Goal: Information Seeking & Learning: Find specific page/section

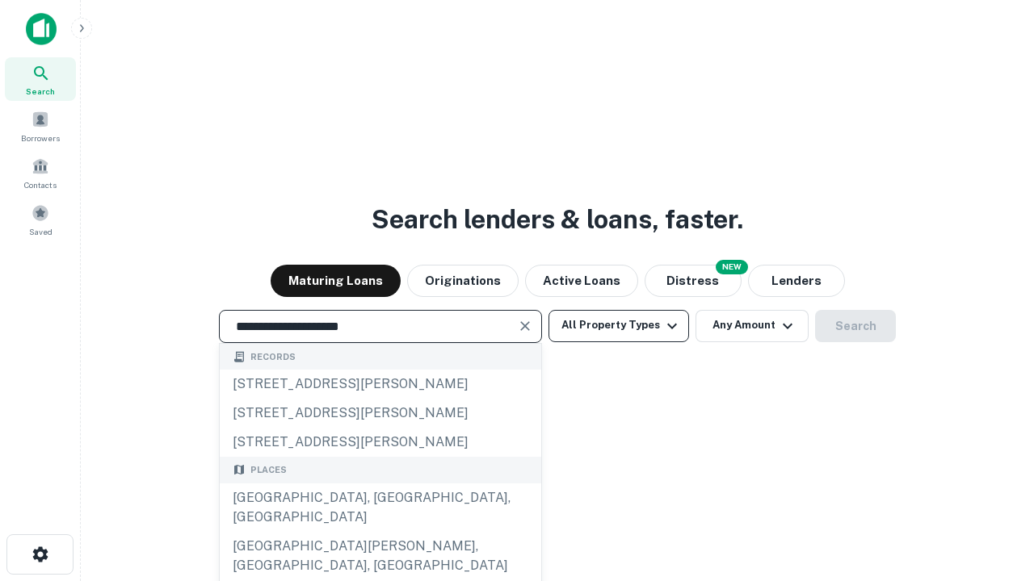
click at [380, 532] on div "[GEOGRAPHIC_DATA], [GEOGRAPHIC_DATA], [GEOGRAPHIC_DATA]" at bounding box center [380, 508] width 321 height 48
click at [619, 325] on button "All Property Types" at bounding box center [618, 326] width 141 height 32
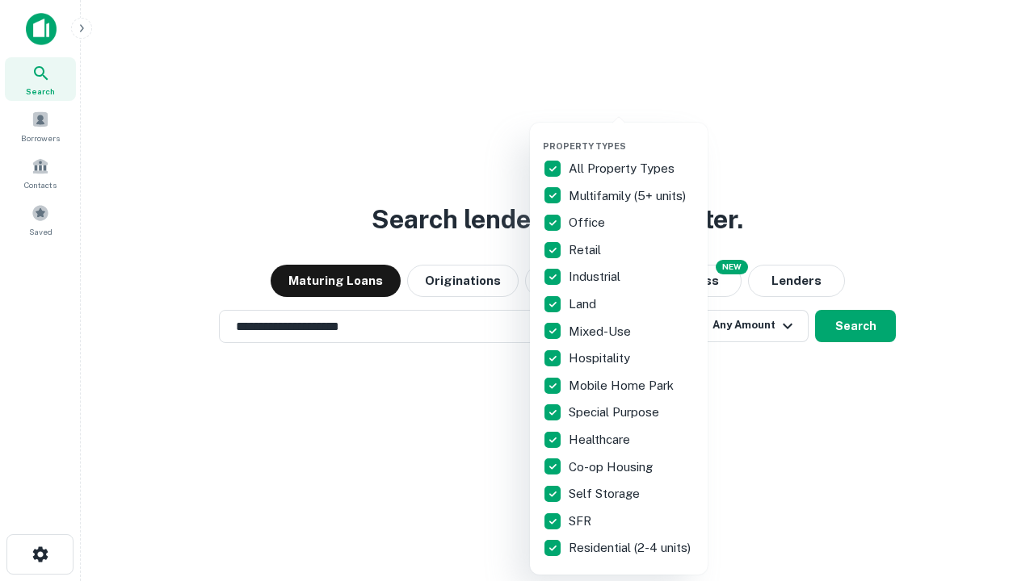
type input "**********"
click at [632, 136] on button "button" at bounding box center [632, 136] width 178 height 1
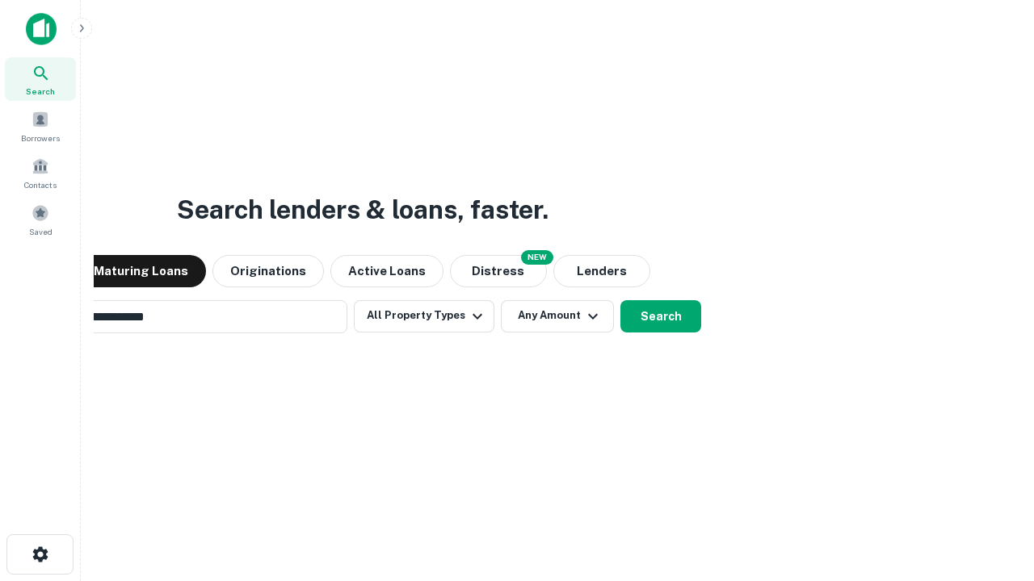
scroll to position [25, 0]
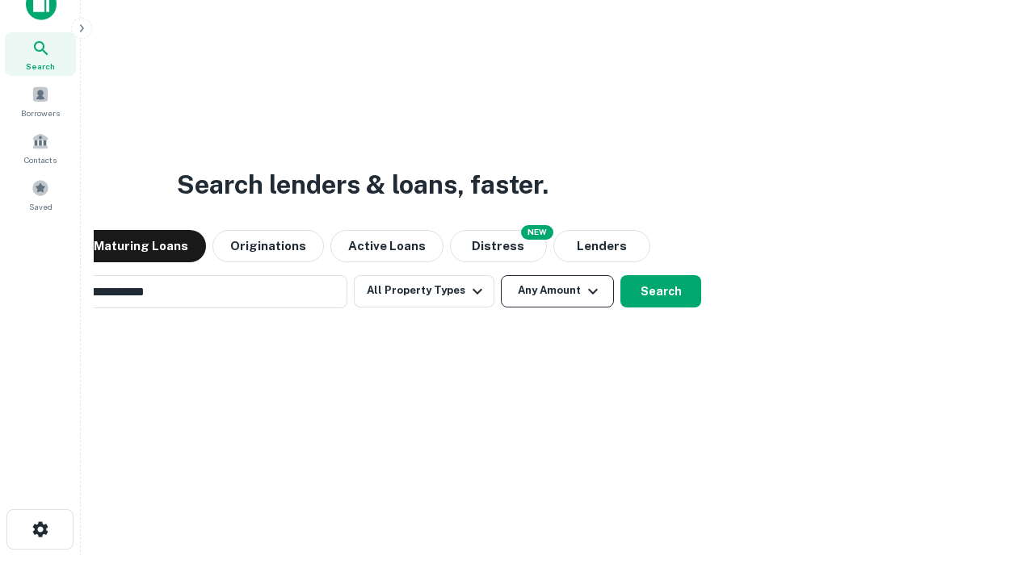
click at [501, 275] on button "Any Amount" at bounding box center [557, 291] width 113 height 32
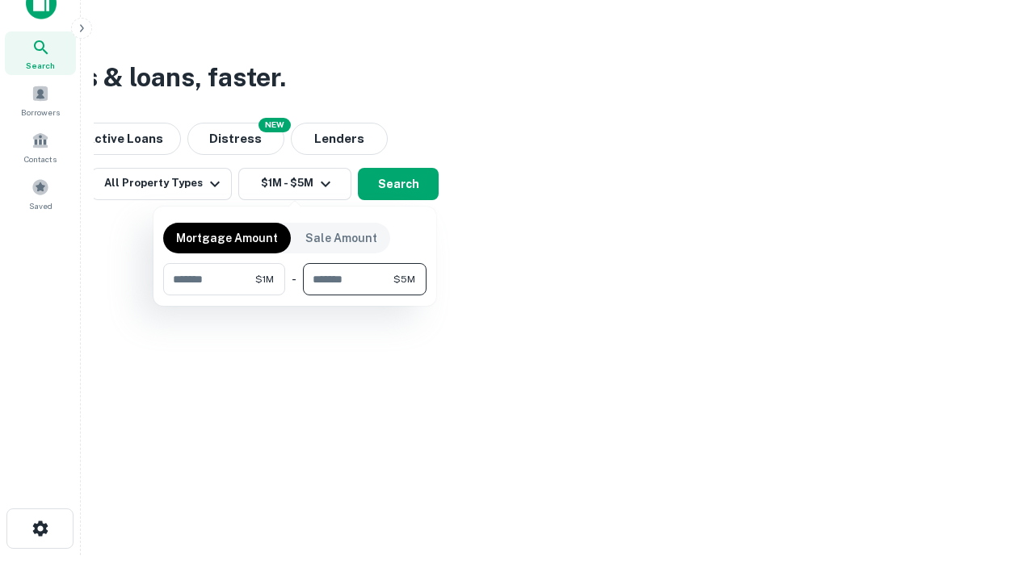
type input "*******"
click at [295, 296] on button "button" at bounding box center [294, 296] width 263 height 1
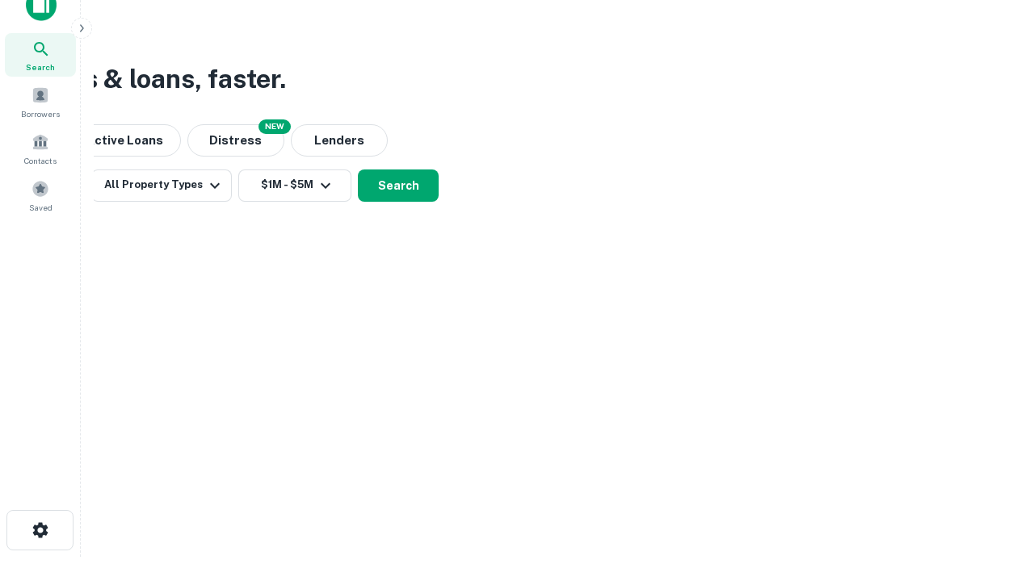
scroll to position [10, 298]
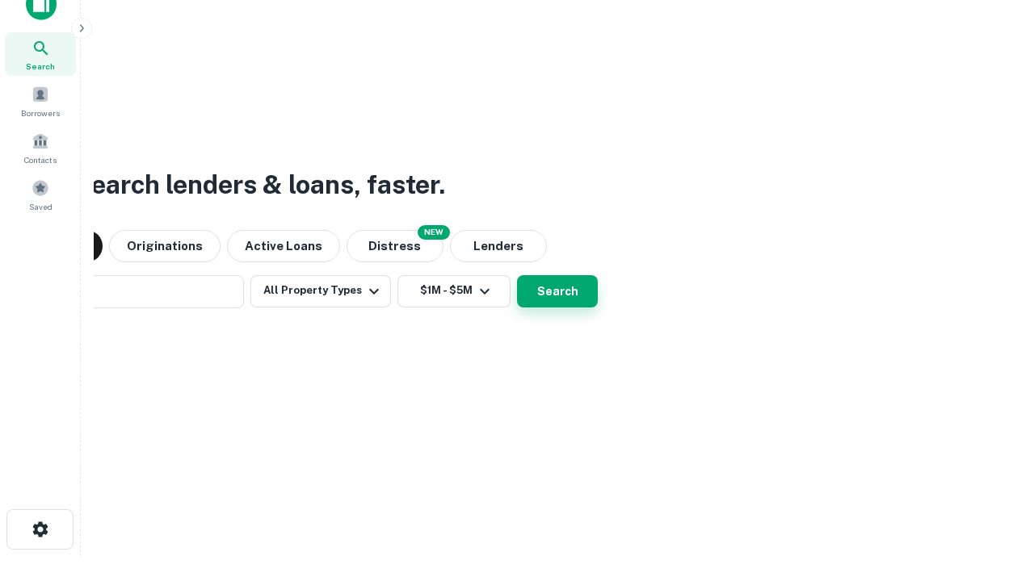
click at [517, 275] on button "Search" at bounding box center [557, 291] width 81 height 32
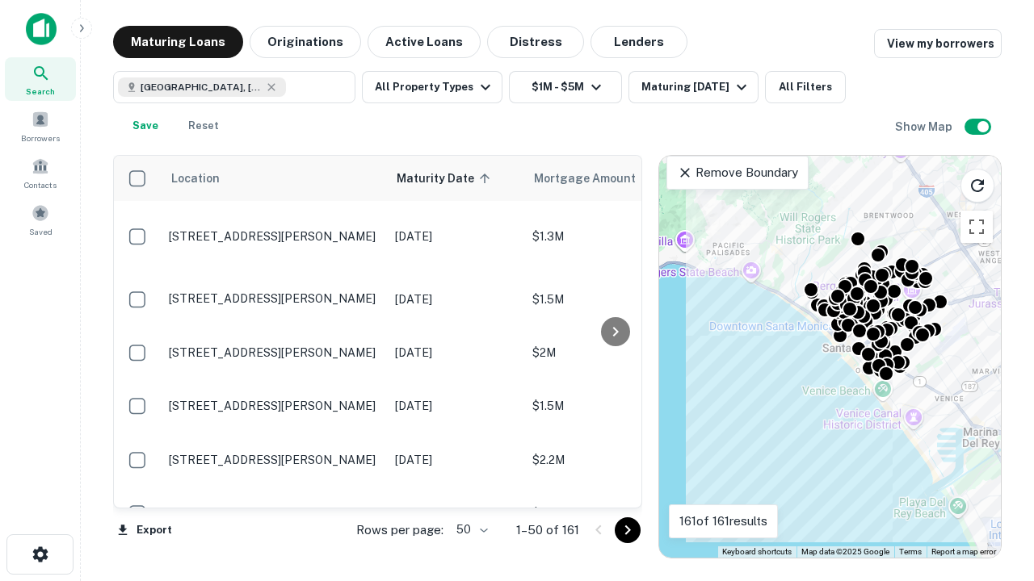
click at [469, 530] on body "Search Borrowers Contacts Saved Maturing Loans Originations Active Loans Distre…" at bounding box center [517, 290] width 1034 height 581
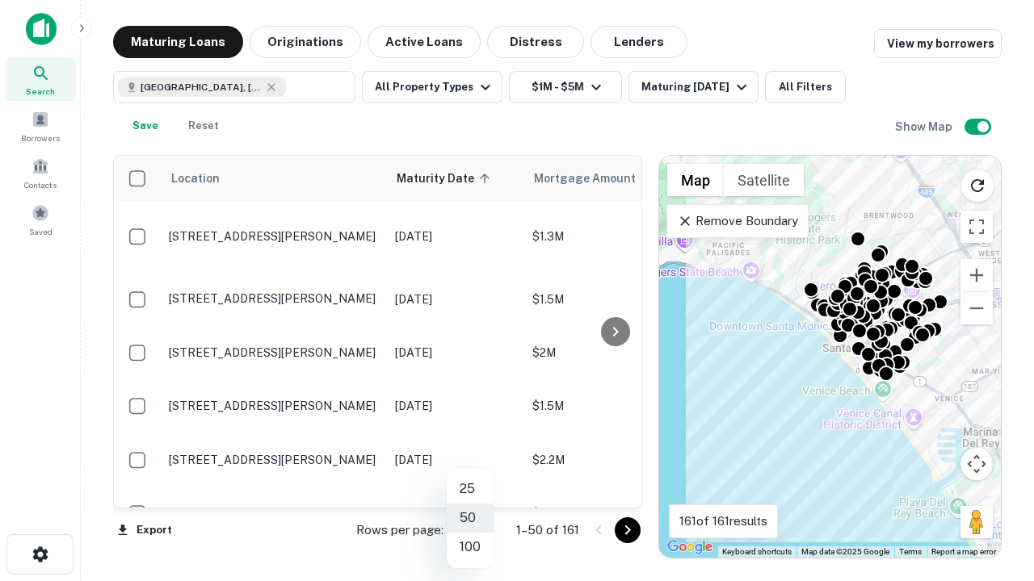
click at [470, 489] on li "25" at bounding box center [470, 489] width 47 height 29
